Goal: Communication & Community: Answer question/provide support

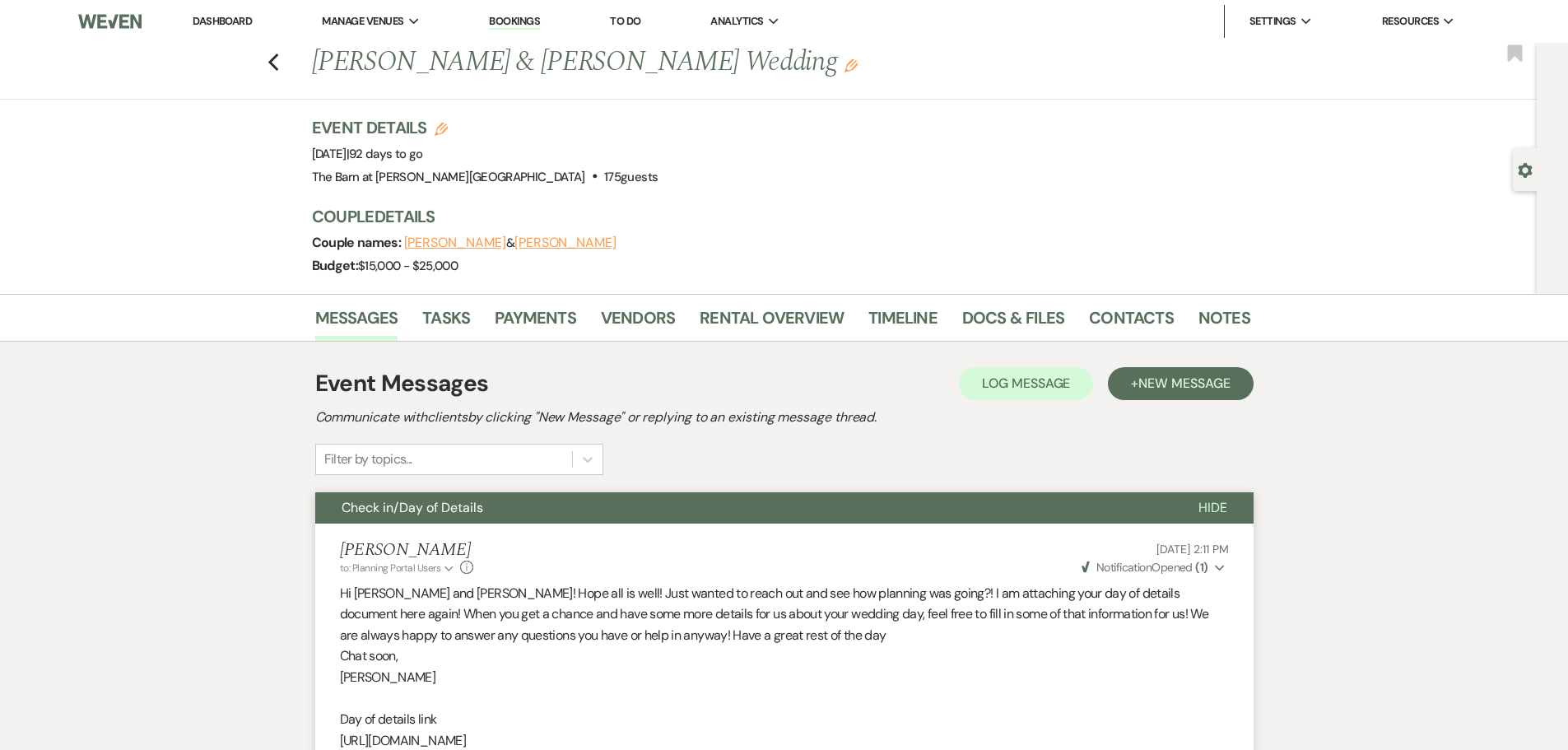
click at [227, 27] on link "Dashboard" at bounding box center [222, 21] width 59 height 14
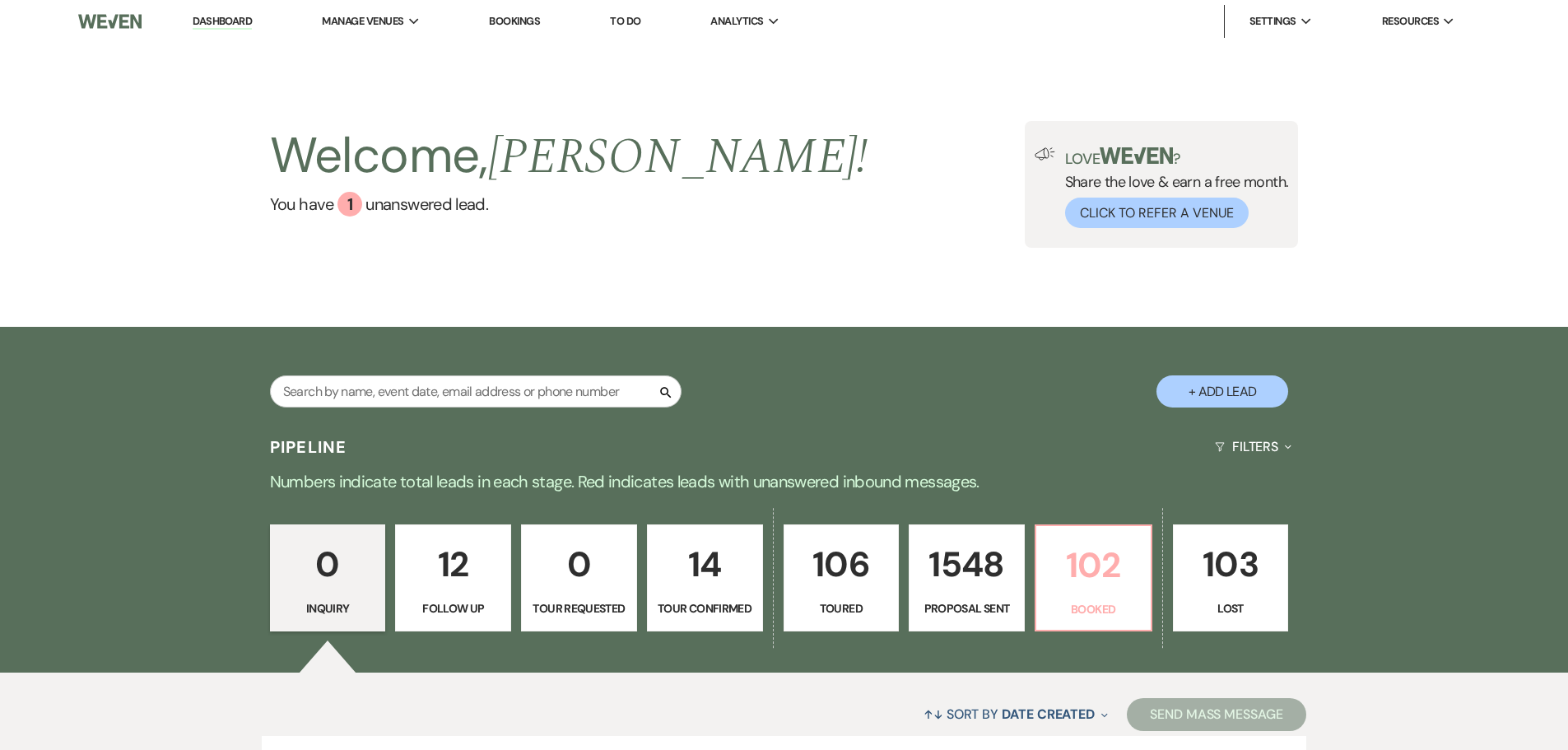
click at [1057, 583] on p "102" at bounding box center [1093, 564] width 95 height 55
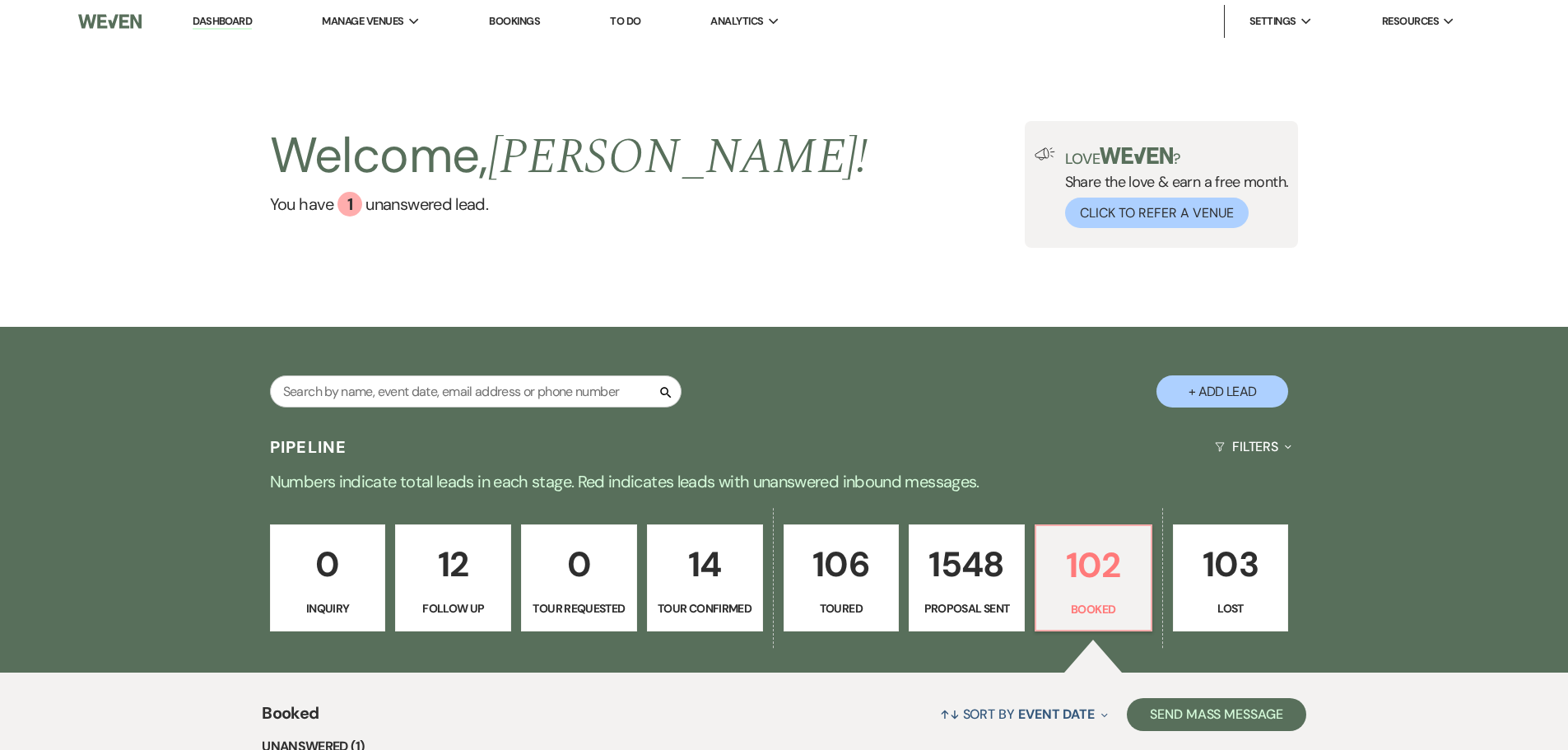
scroll to position [412, 0]
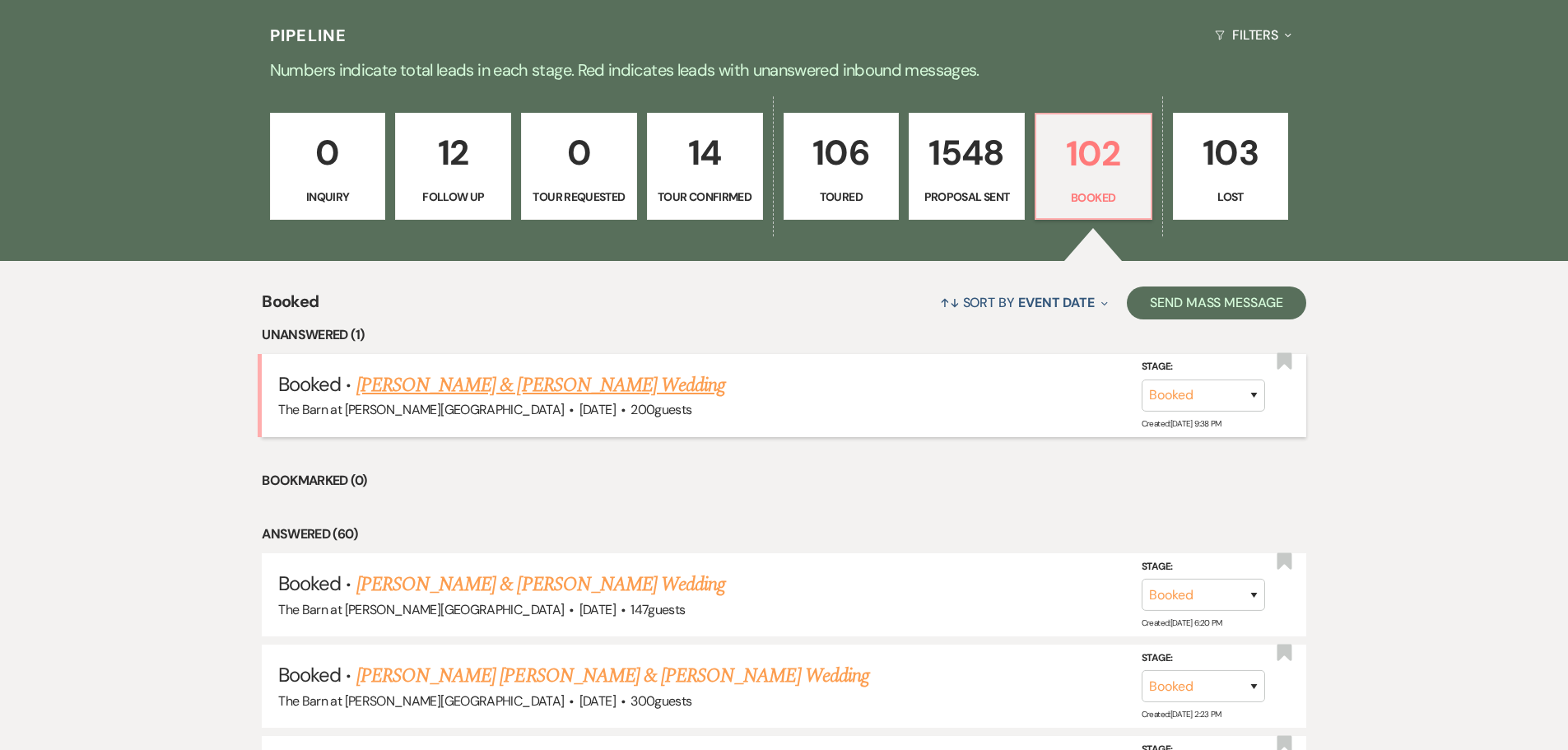
click at [609, 388] on link "[PERSON_NAME] & [PERSON_NAME] Wedding" at bounding box center [541, 385] width 369 height 30
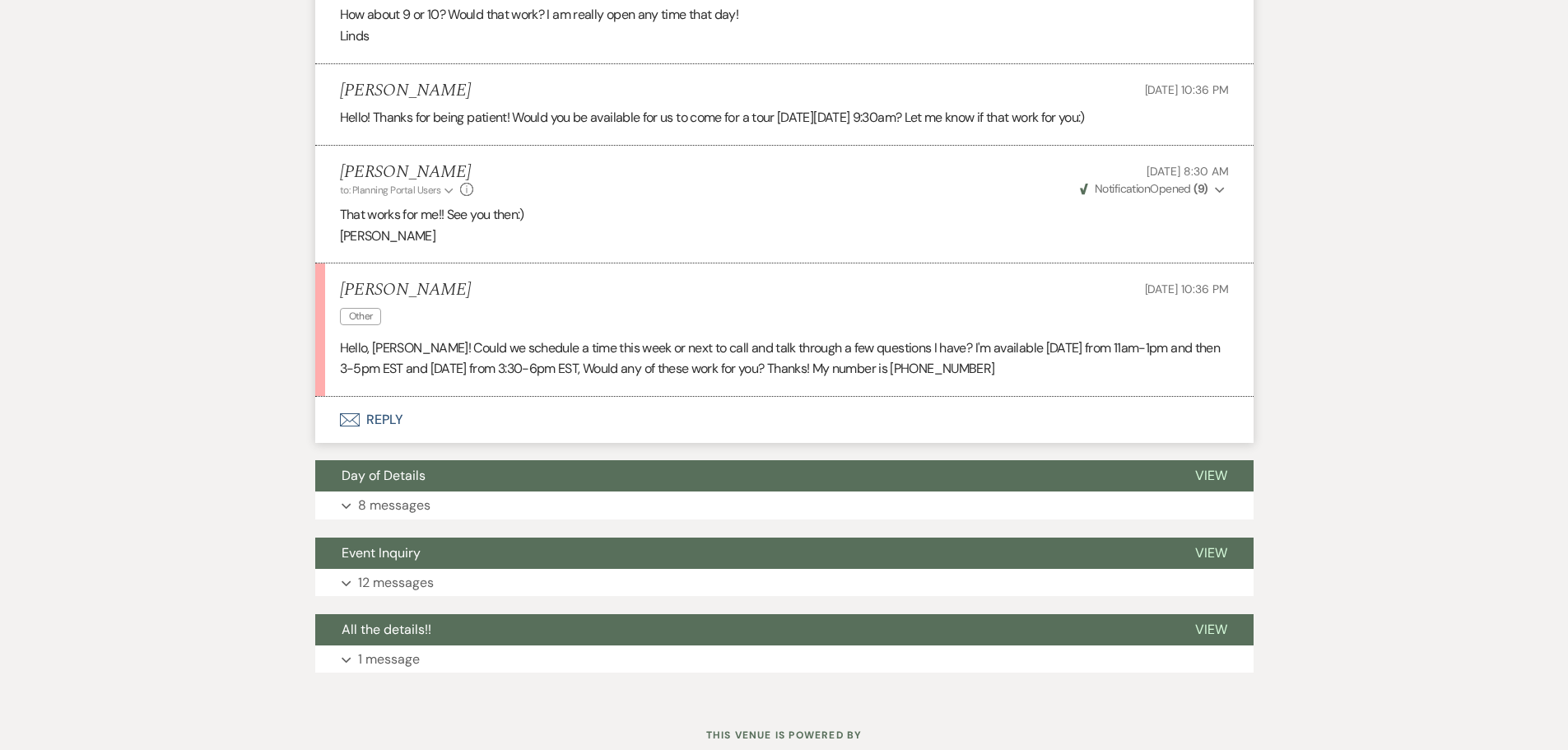
scroll to position [1319, 0]
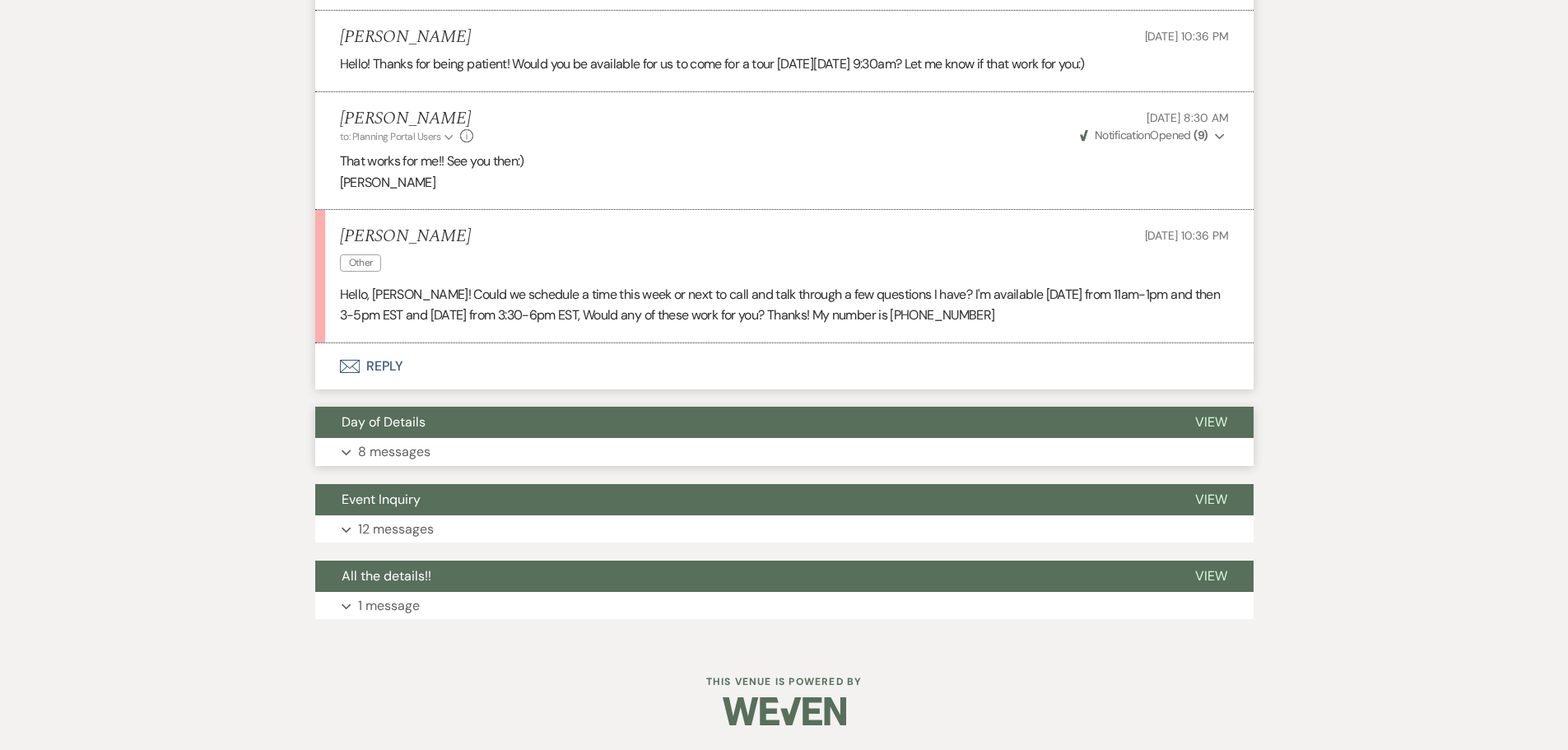
click at [417, 452] on p "8 messages" at bounding box center [393, 452] width 72 height 21
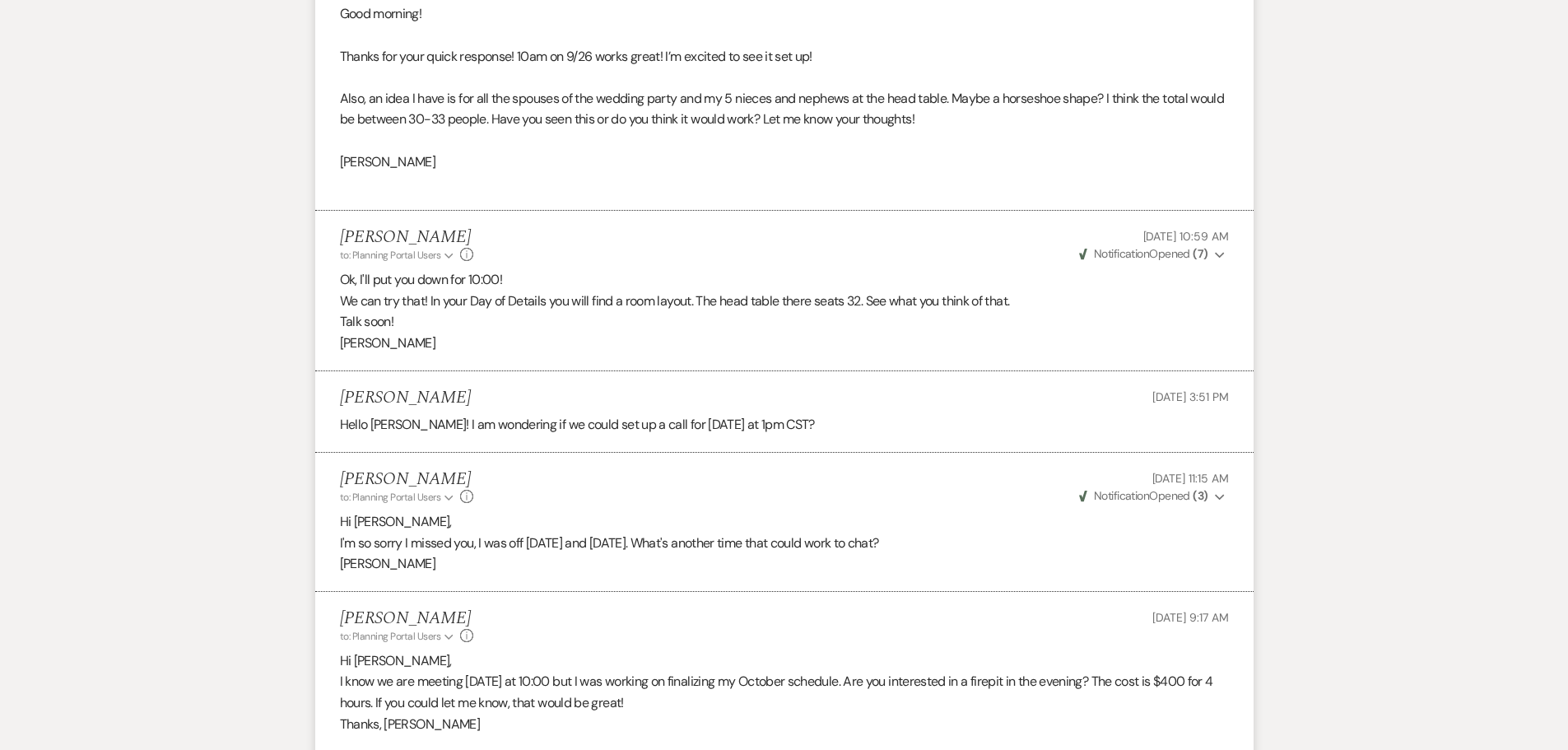
scroll to position [2800, 0]
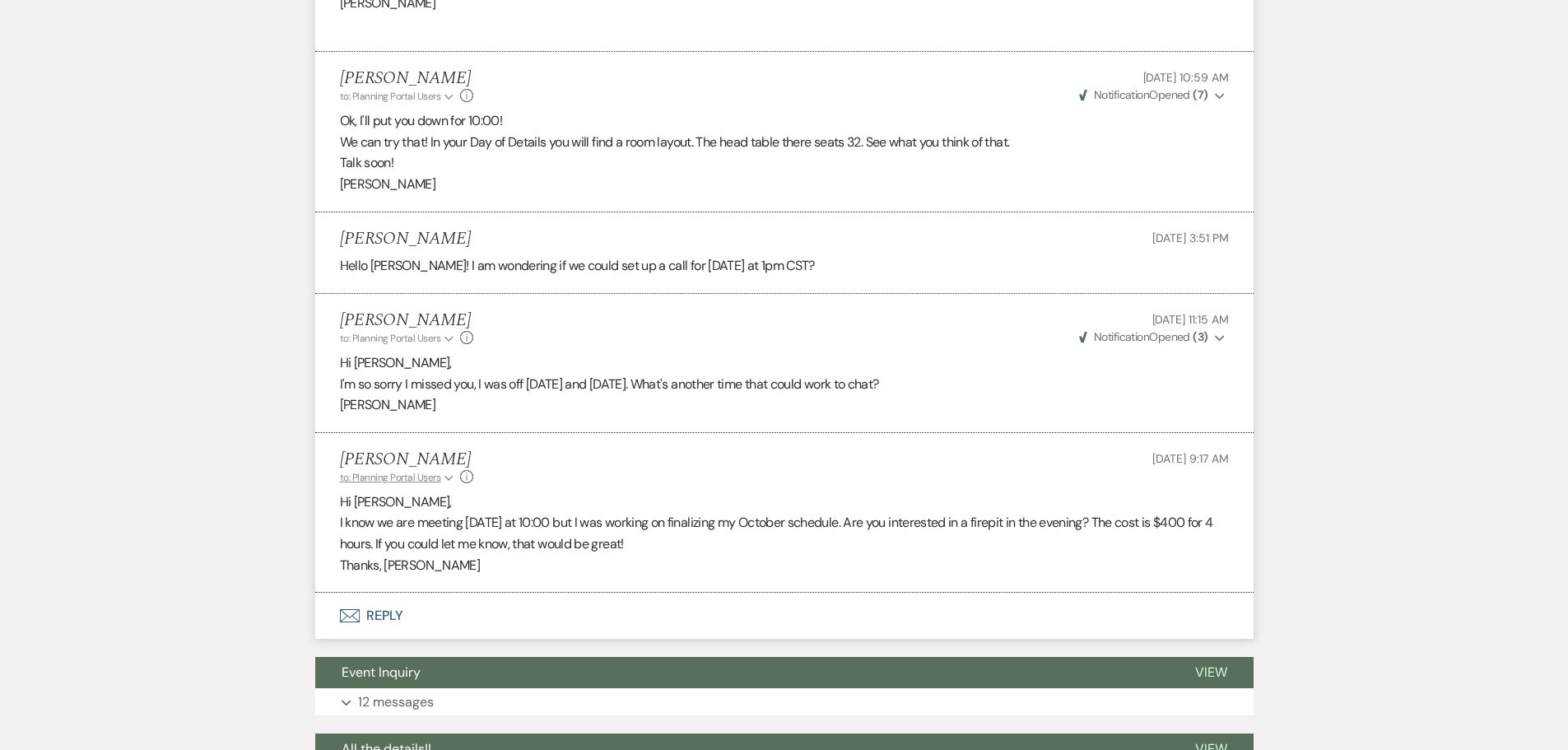
click at [449, 475] on icon "Expand" at bounding box center [448, 478] width 9 height 10
click at [514, 476] on div "[PERSON_NAME] to: Planning Portal Users Collapse [PERSON_NAME] • Couple Info [D…" at bounding box center [784, 467] width 889 height 36
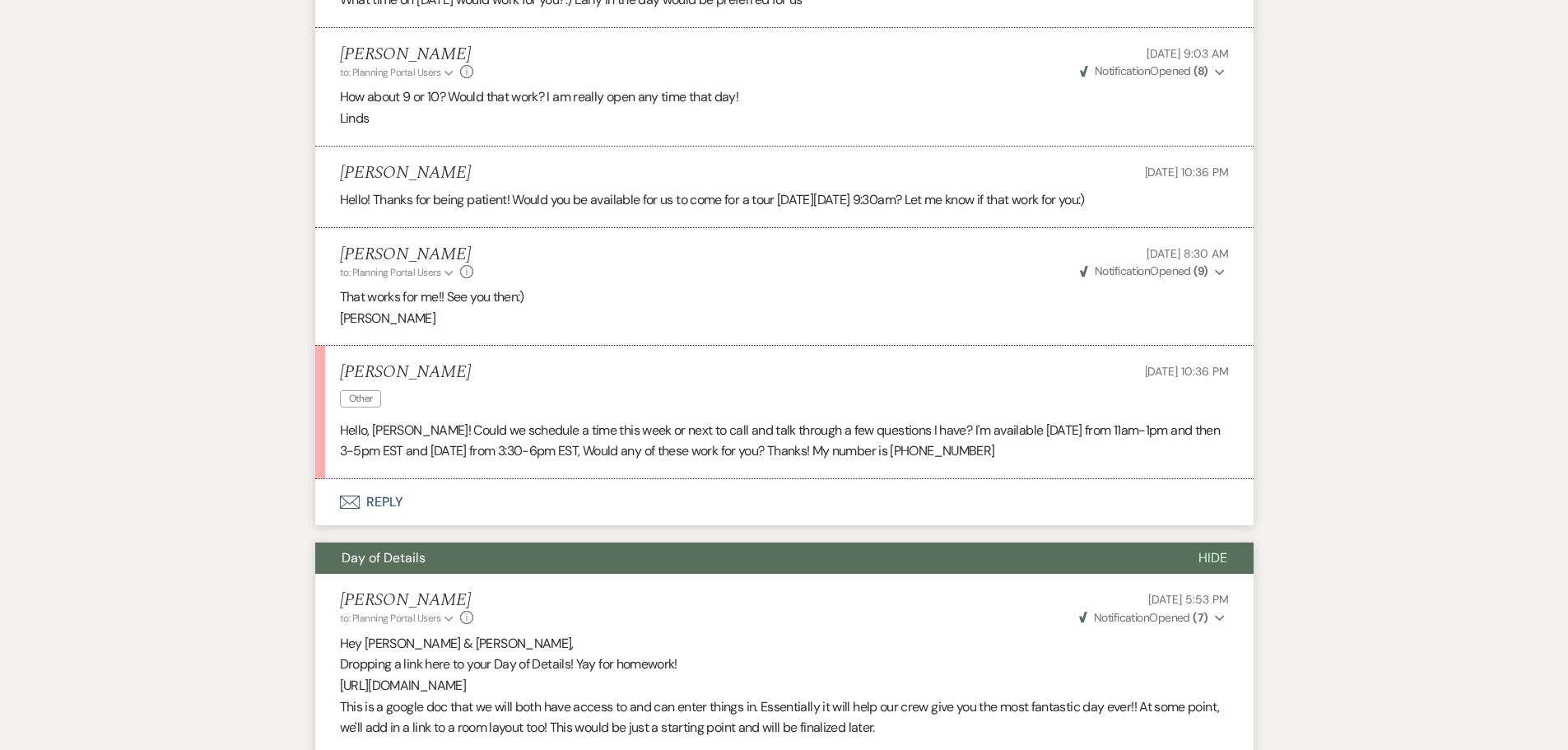
scroll to position [1154, 0]
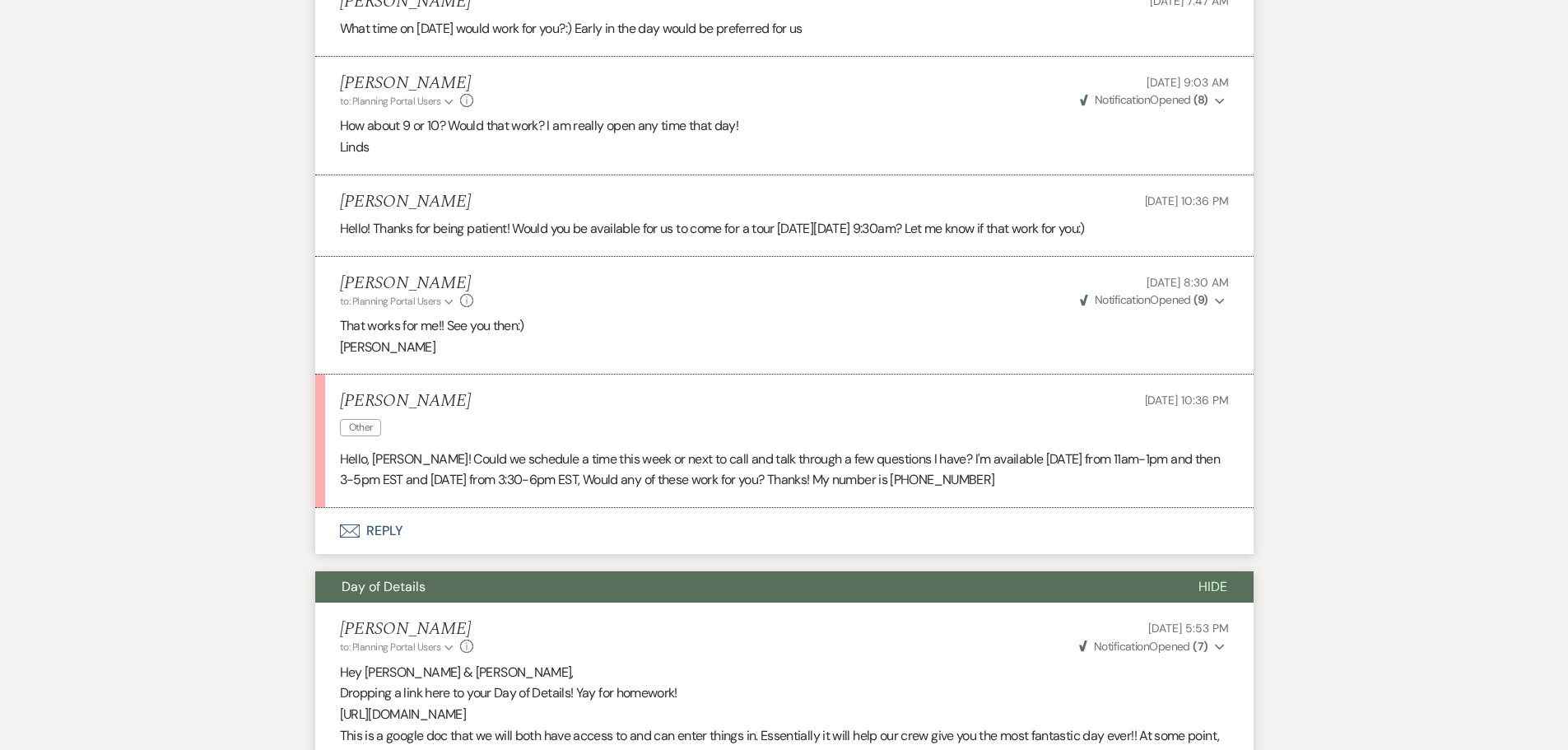
click at [386, 530] on button "Envelope Reply" at bounding box center [784, 531] width 938 height 46
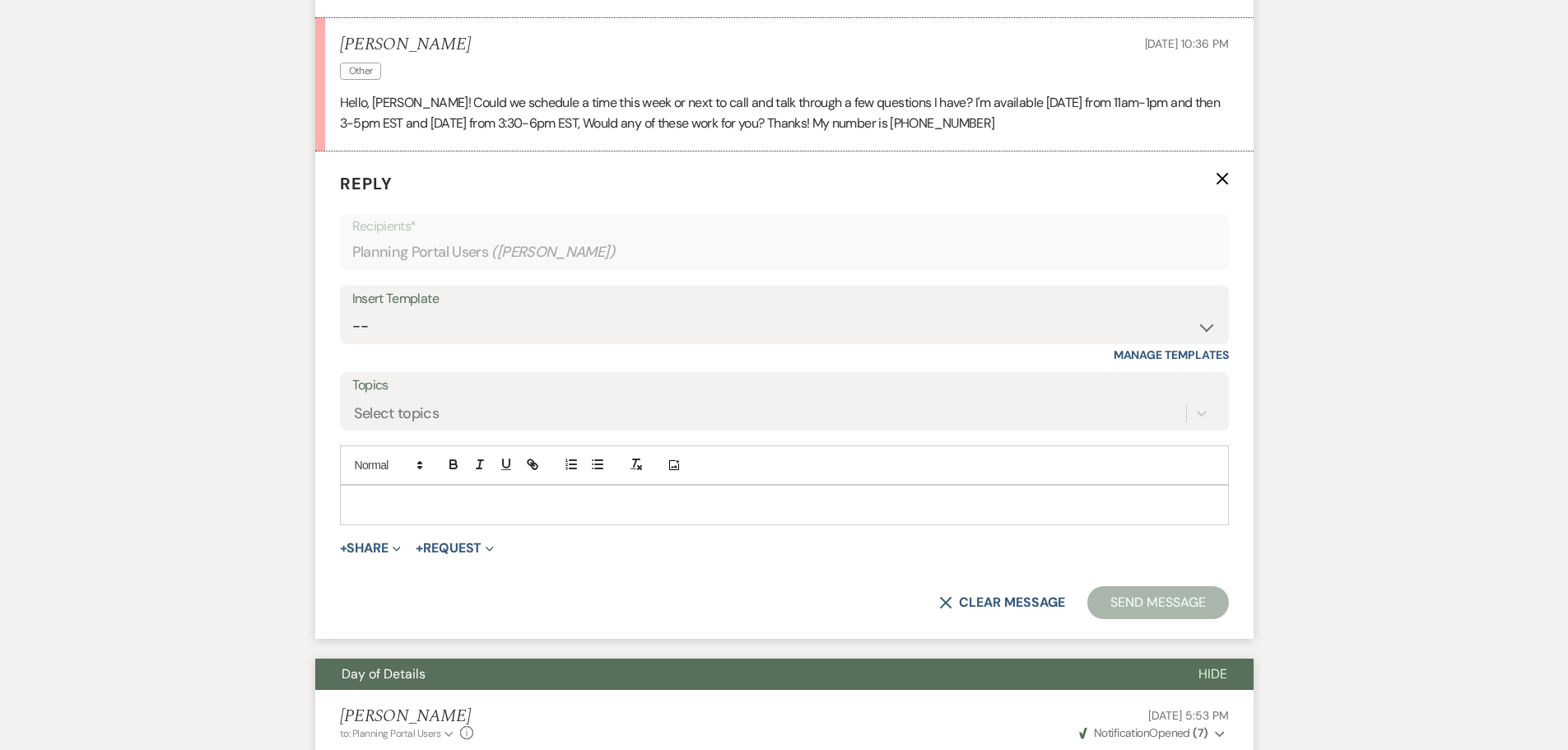
scroll to position [1531, 0]
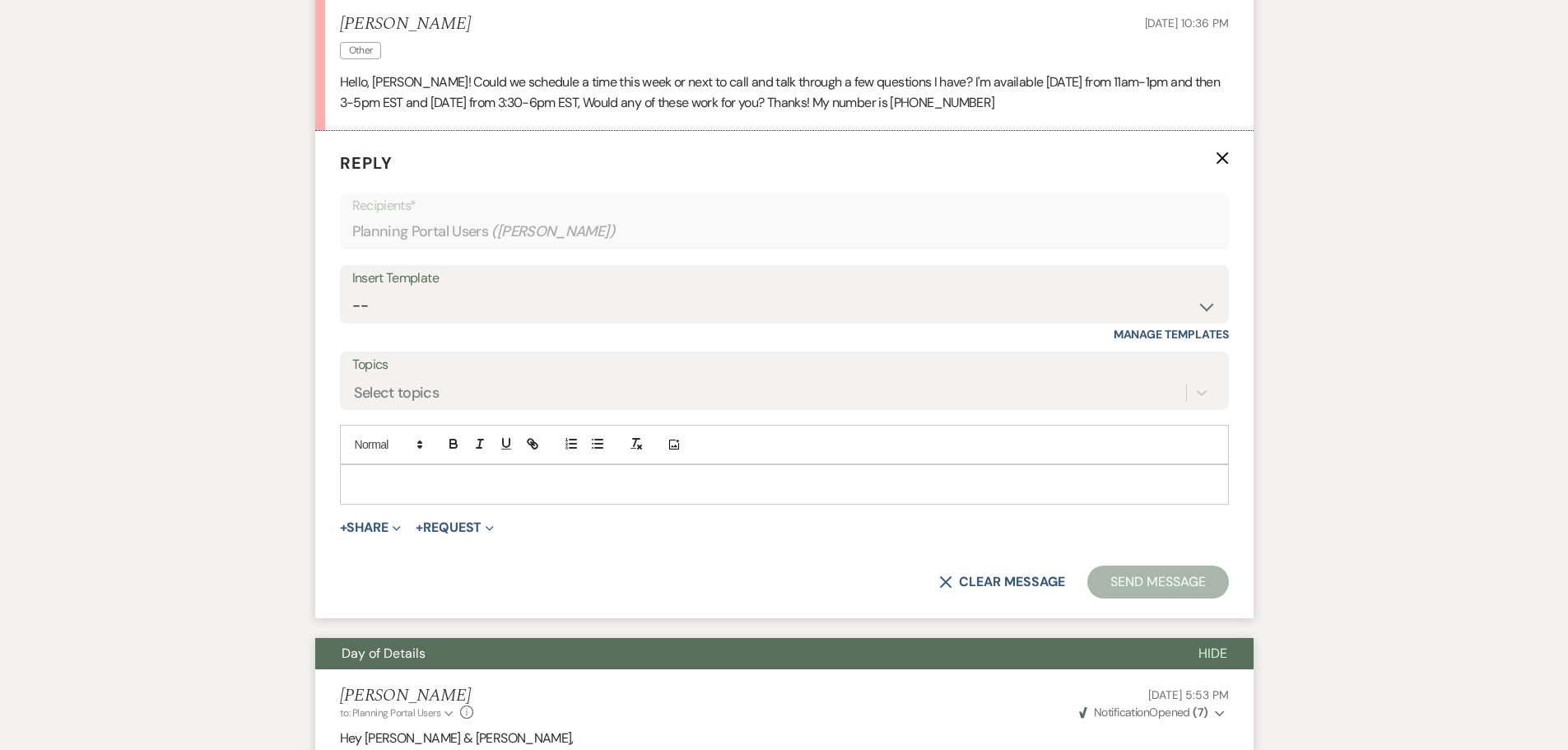
click at [384, 475] on p at bounding box center [785, 483] width 863 height 18
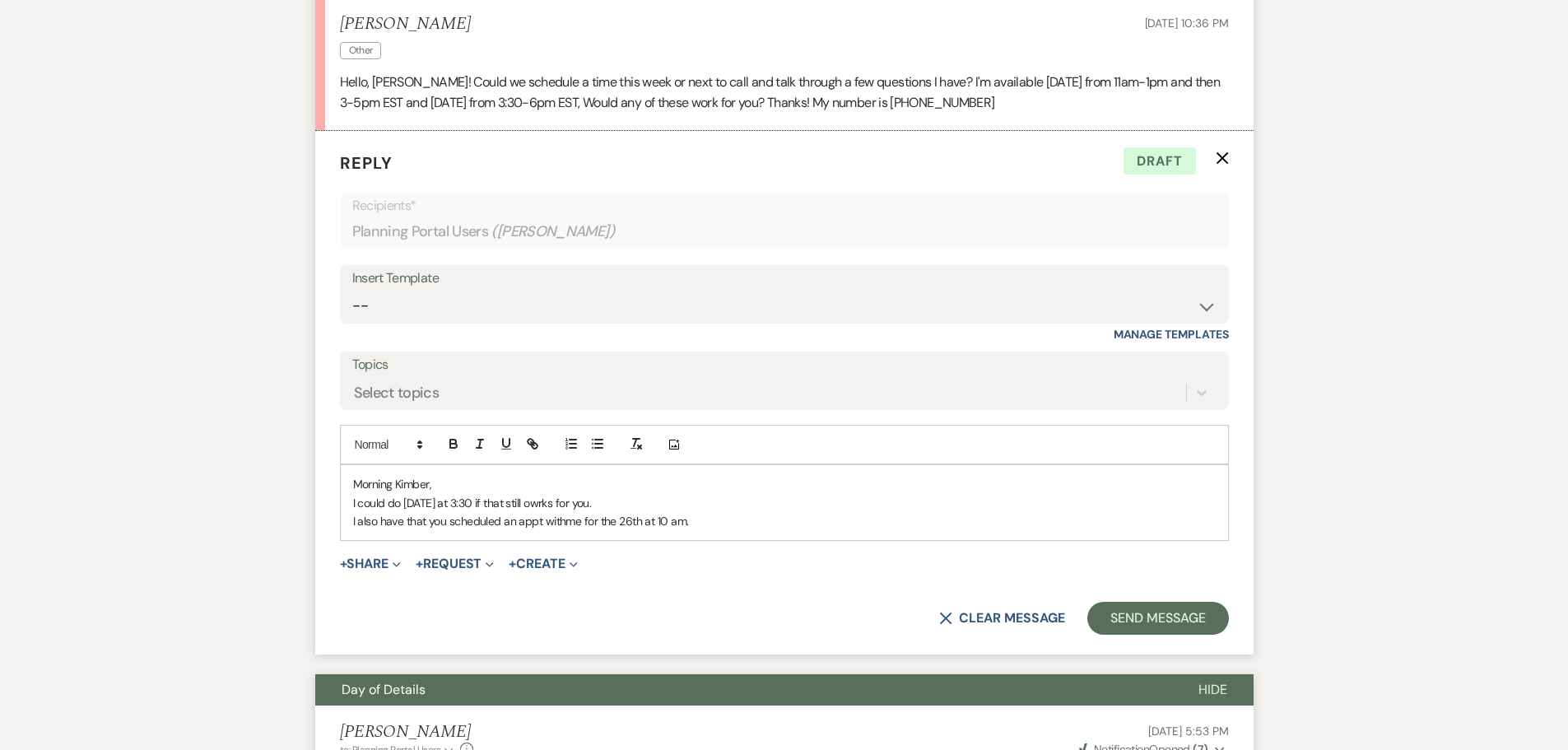
scroll to position [1448, 0]
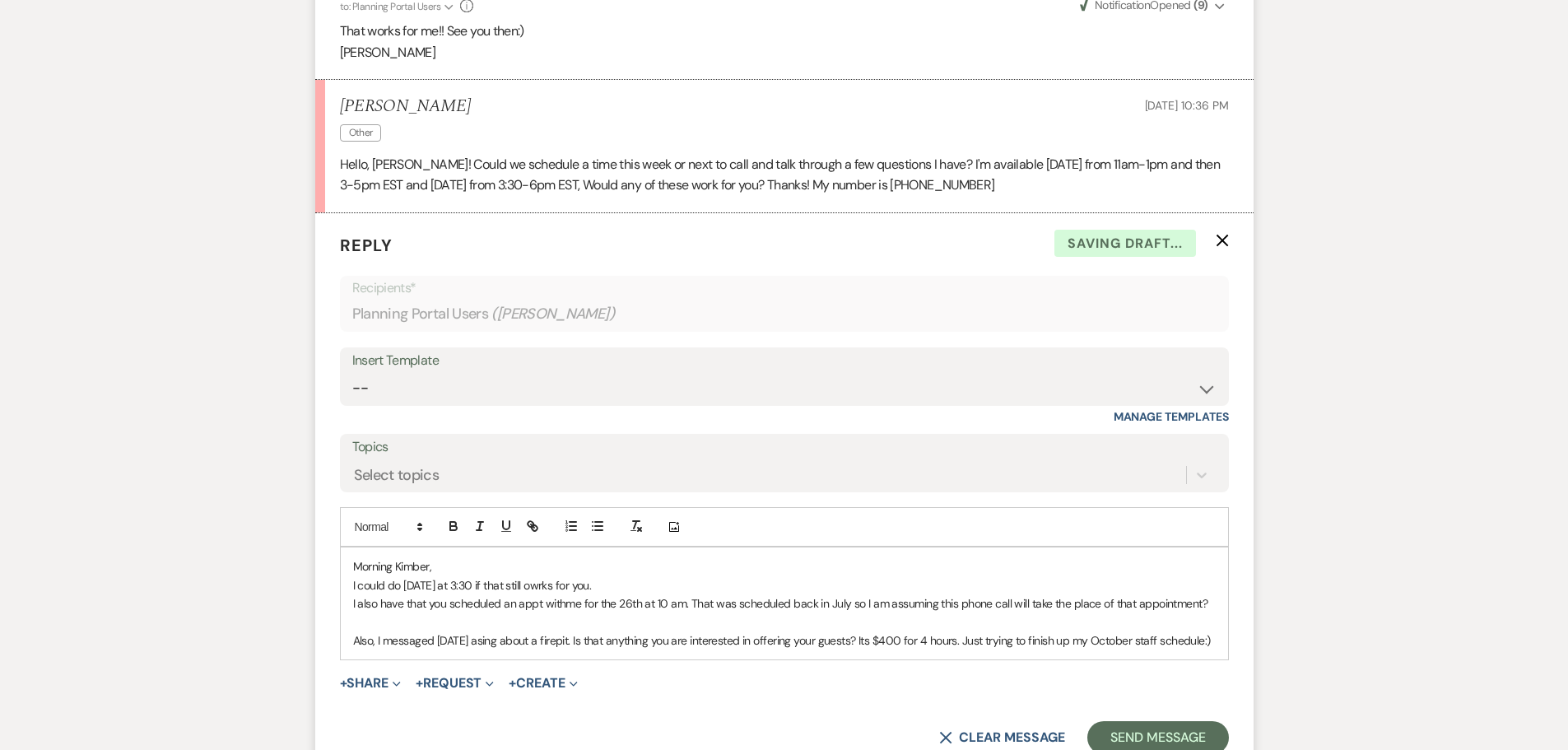
click at [499, 643] on p "Also, I messaged [DATE] asing about a firepit. Is that anything you are interes…" at bounding box center [785, 640] width 863 height 18
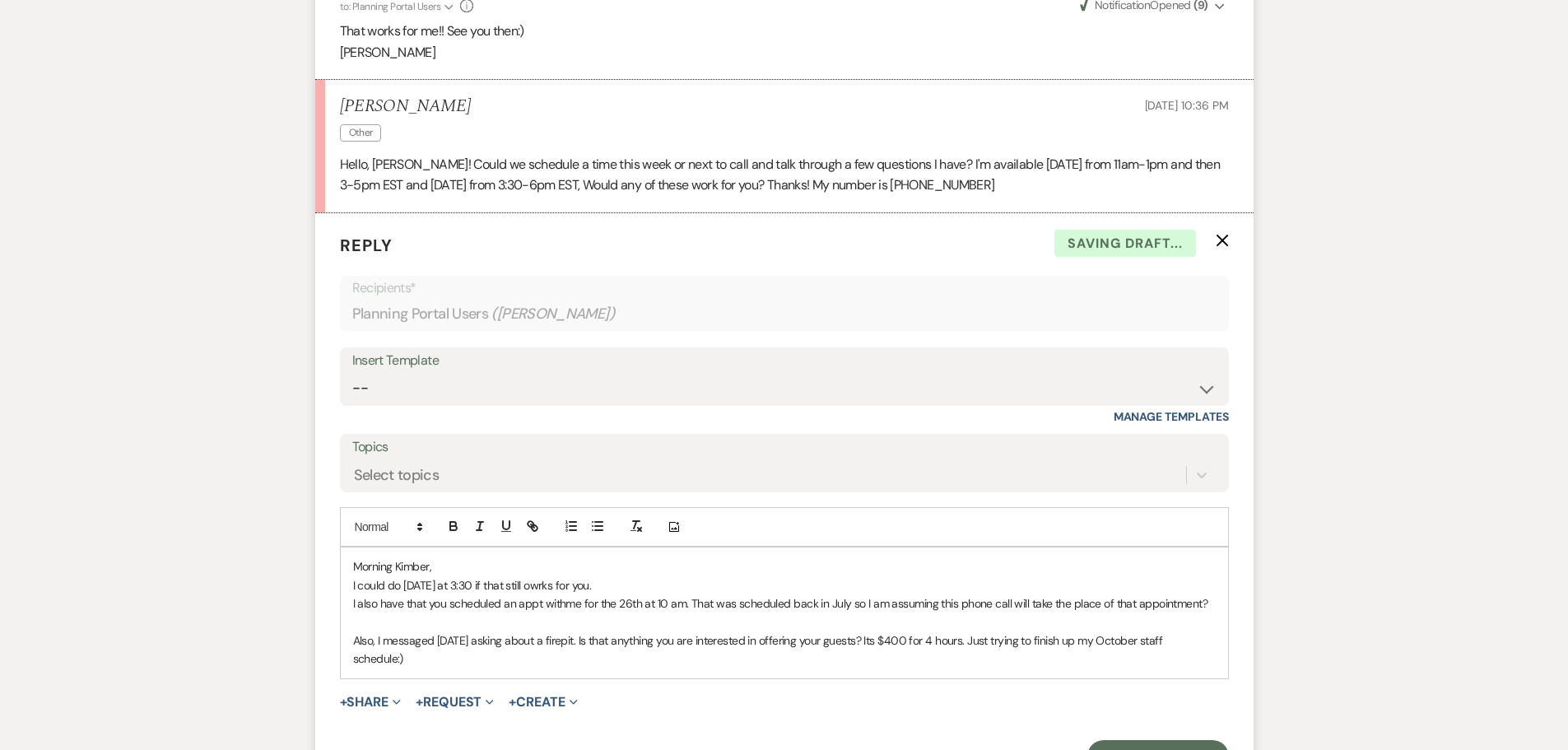
click at [567, 608] on p "I also have that you scheduled an appt withme for the 26th at 10 am. That was s…" at bounding box center [785, 603] width 863 height 18
click at [599, 586] on p "I could do [DATE] at 3:30 if that still owrks for you." at bounding box center [785, 585] width 863 height 18
click at [666, 586] on p "I could do [DATE] at 3:30 if that still works for you." at bounding box center [785, 585] width 863 height 18
click at [622, 609] on p "I also have that you scheduled an appt with me for the 26th at 10 am. That was …" at bounding box center [785, 603] width 863 height 18
click at [411, 654] on p "Also, I messaged [DATE] asking about a firepit. Is that anything you are intere…" at bounding box center [785, 650] width 863 height 37
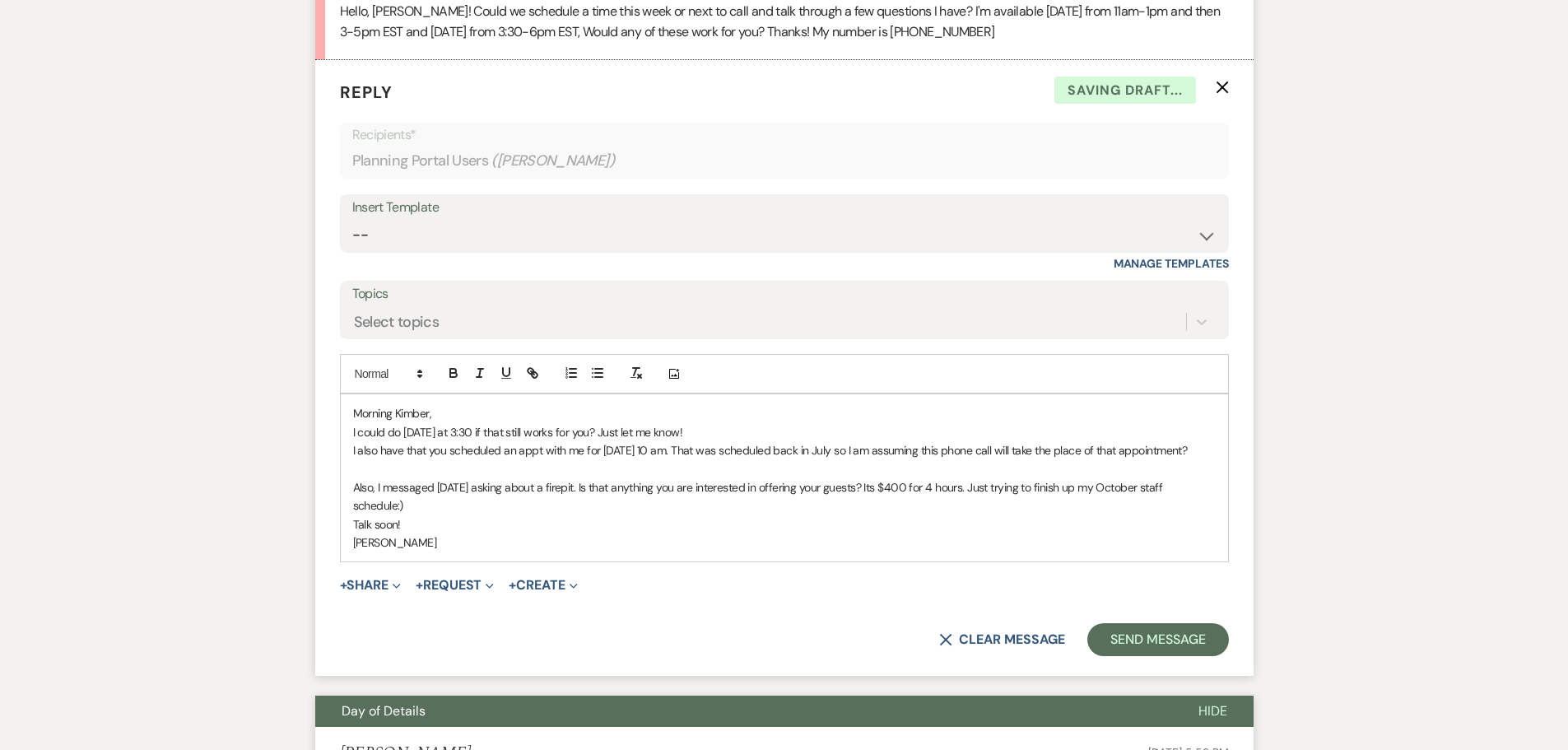
scroll to position [1614, 0]
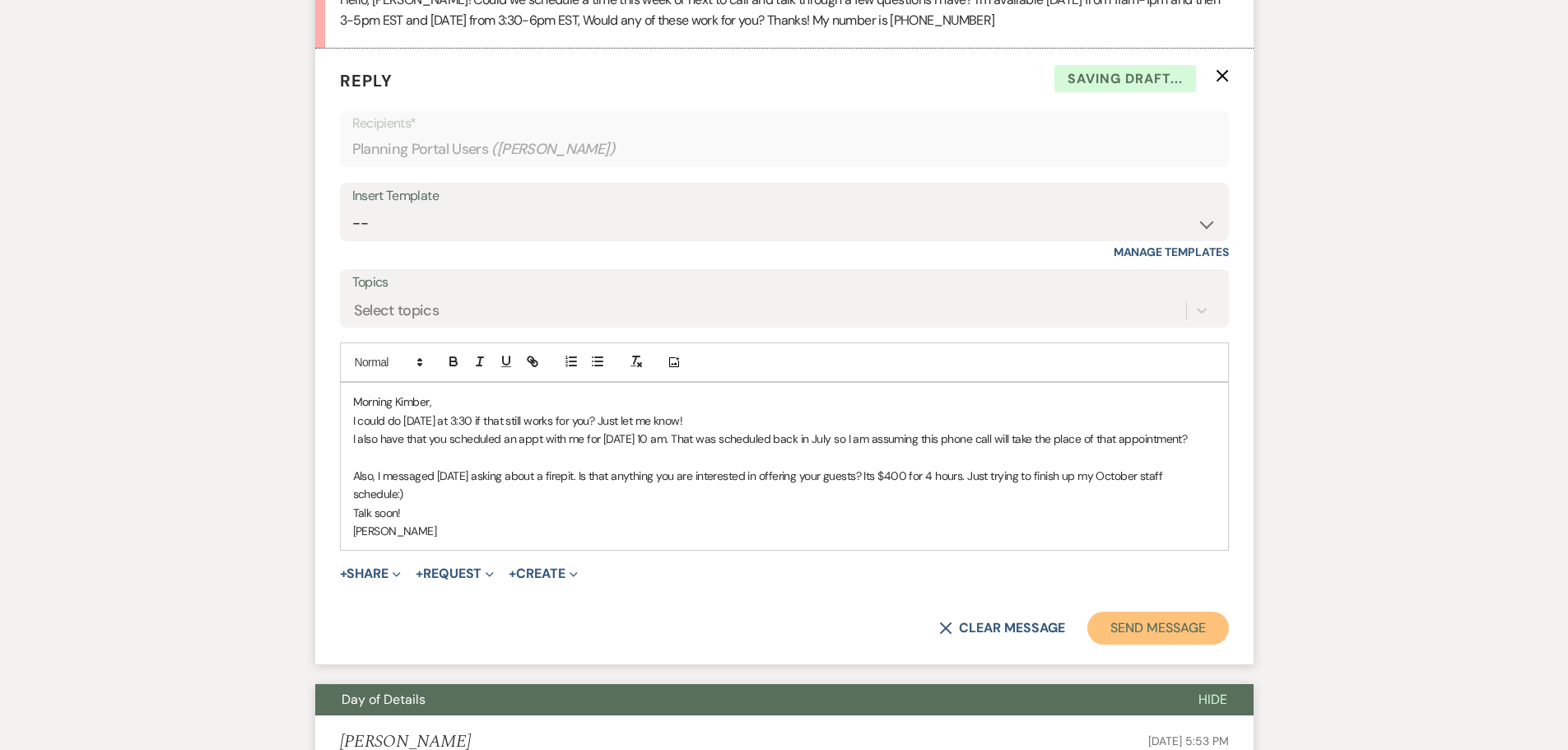
click at [1122, 632] on button "Send Message" at bounding box center [1158, 628] width 141 height 33
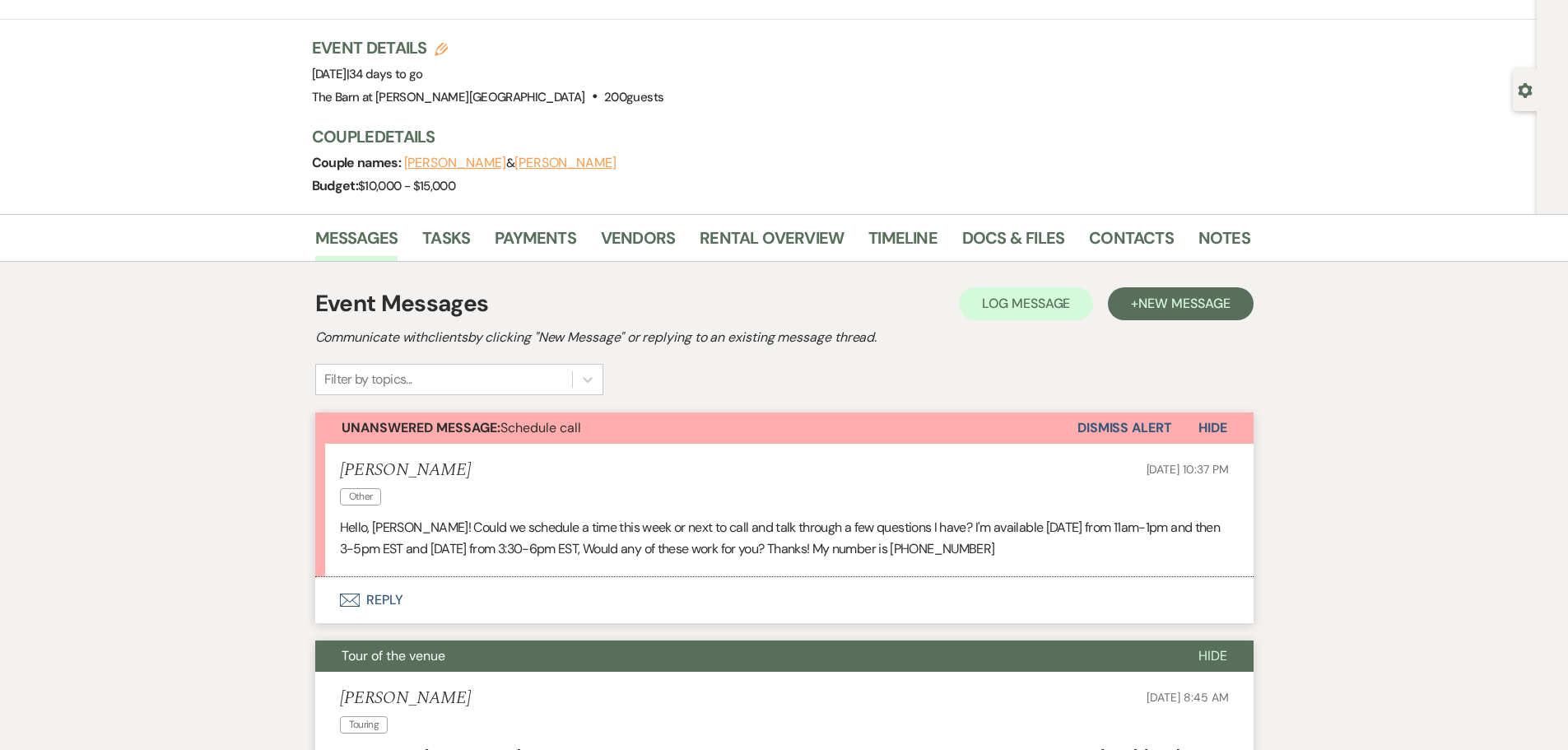
scroll to position [0, 0]
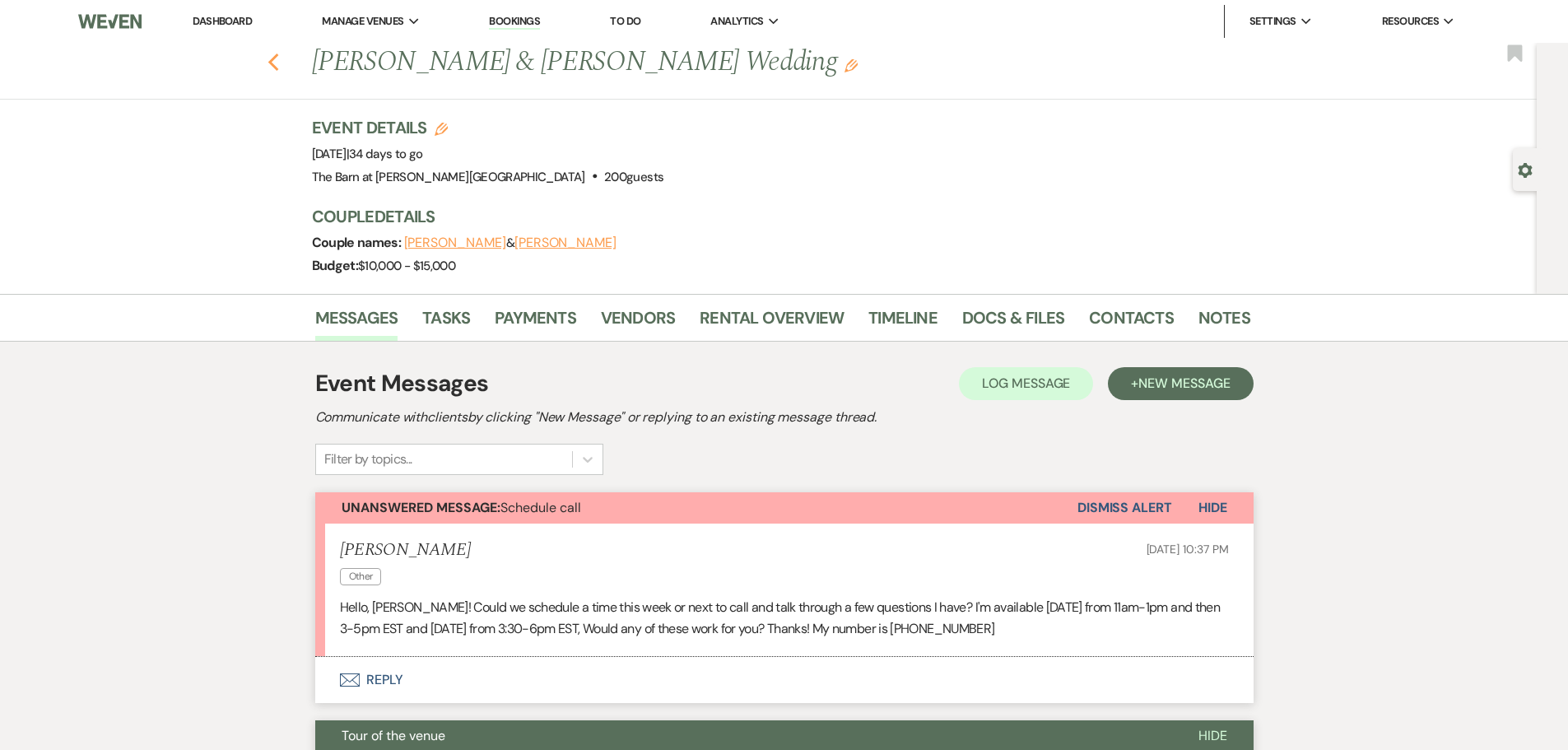
click at [276, 60] on icon "Previous" at bounding box center [274, 62] width 13 height 19
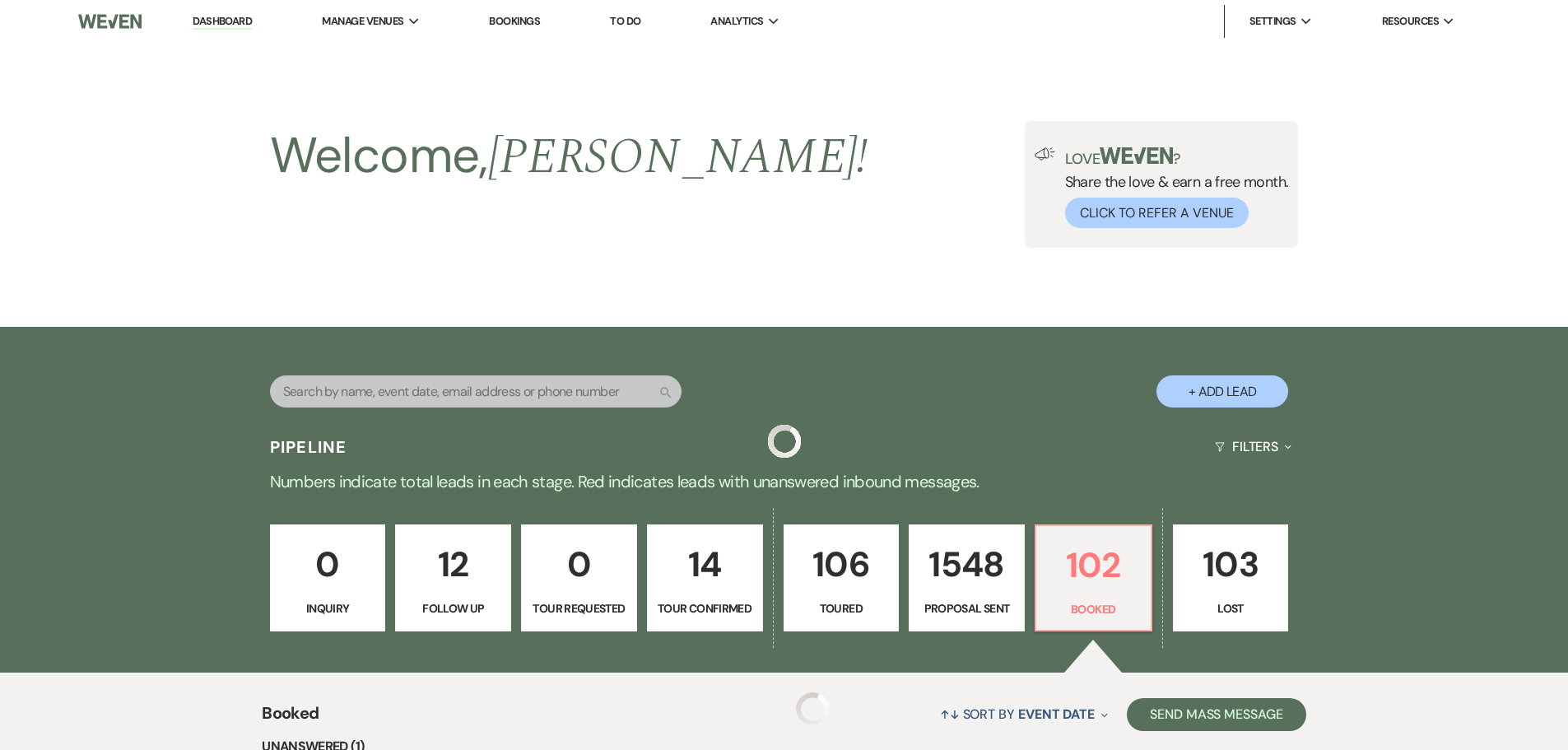
scroll to position [412, 0]
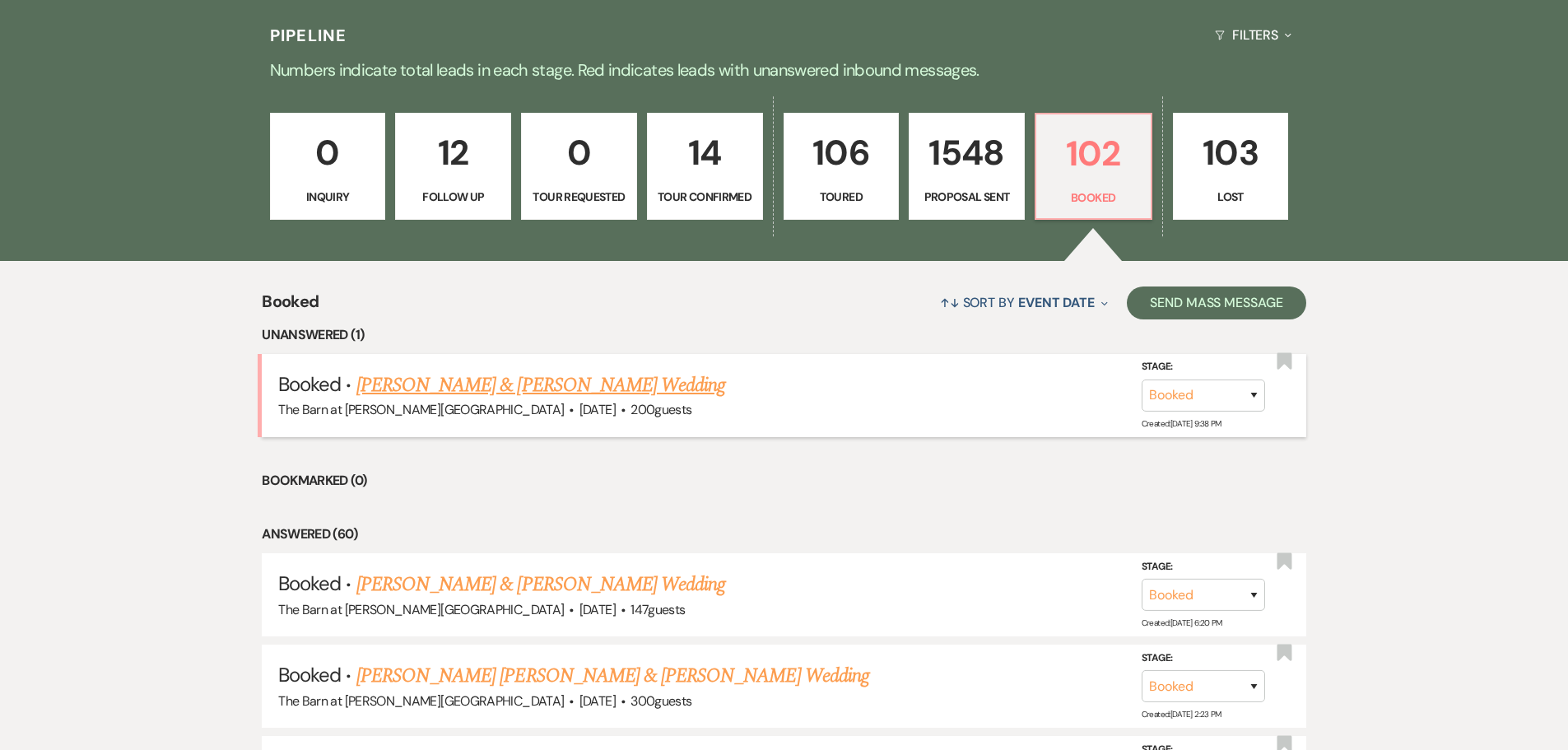
click at [444, 386] on link "[PERSON_NAME] & [PERSON_NAME] Wedding" at bounding box center [541, 385] width 369 height 30
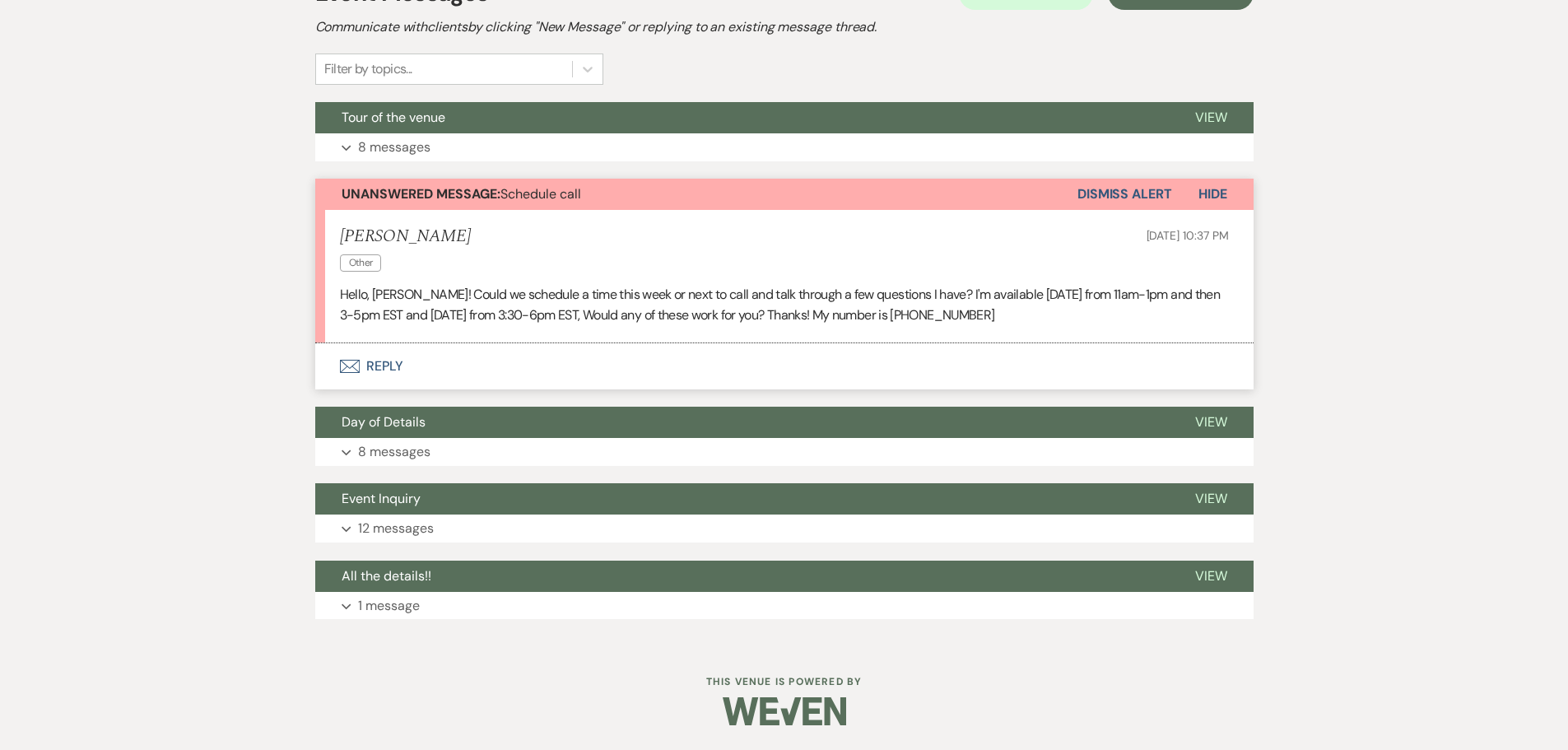
scroll to position [390, 0]
drag, startPoint x: 1089, startPoint y: 191, endPoint x: 1069, endPoint y: 189, distance: 20.1
click at [1089, 190] on button "Dismiss Alert" at bounding box center [1125, 194] width 95 height 31
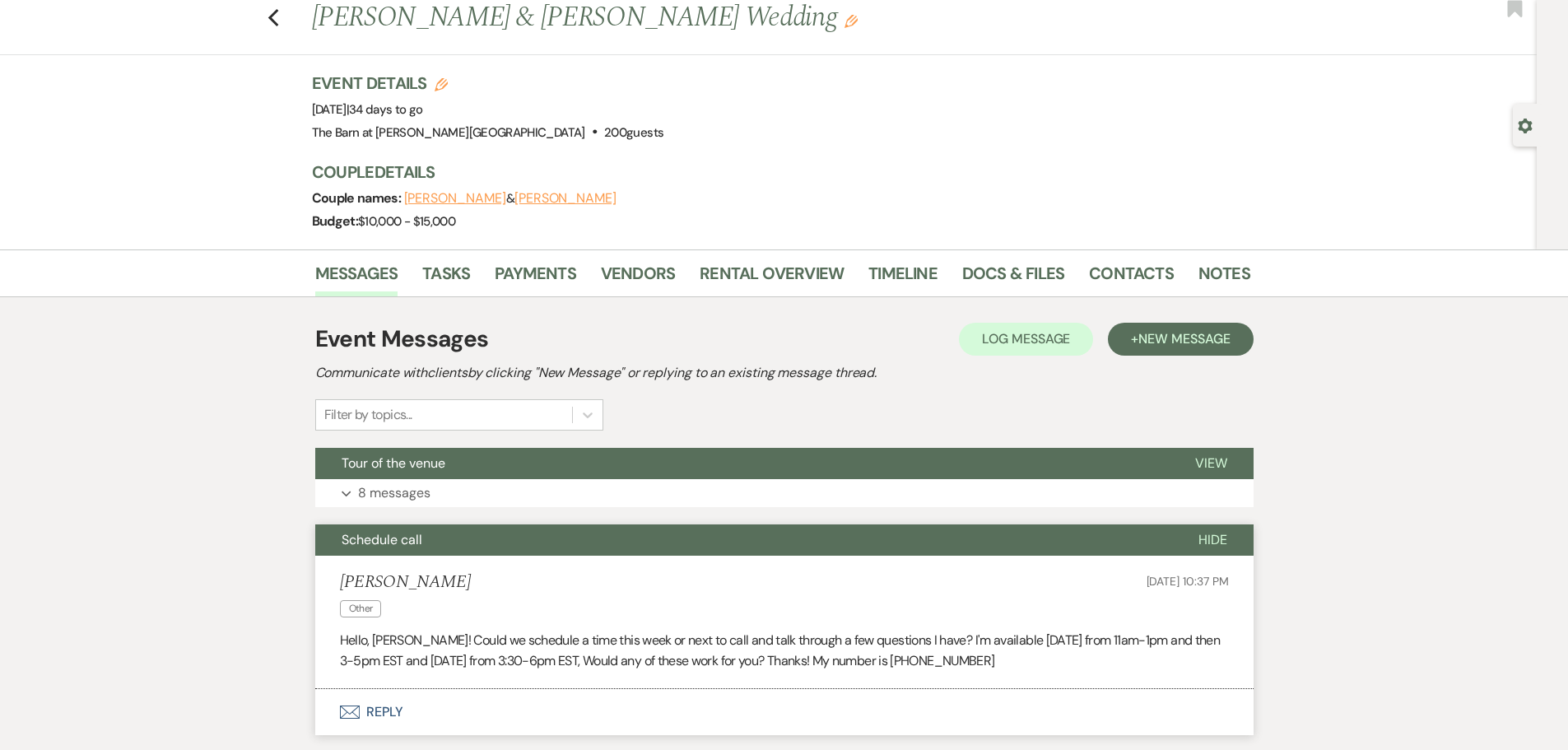
scroll to position [0, 0]
